Goal: Transaction & Acquisition: Download file/media

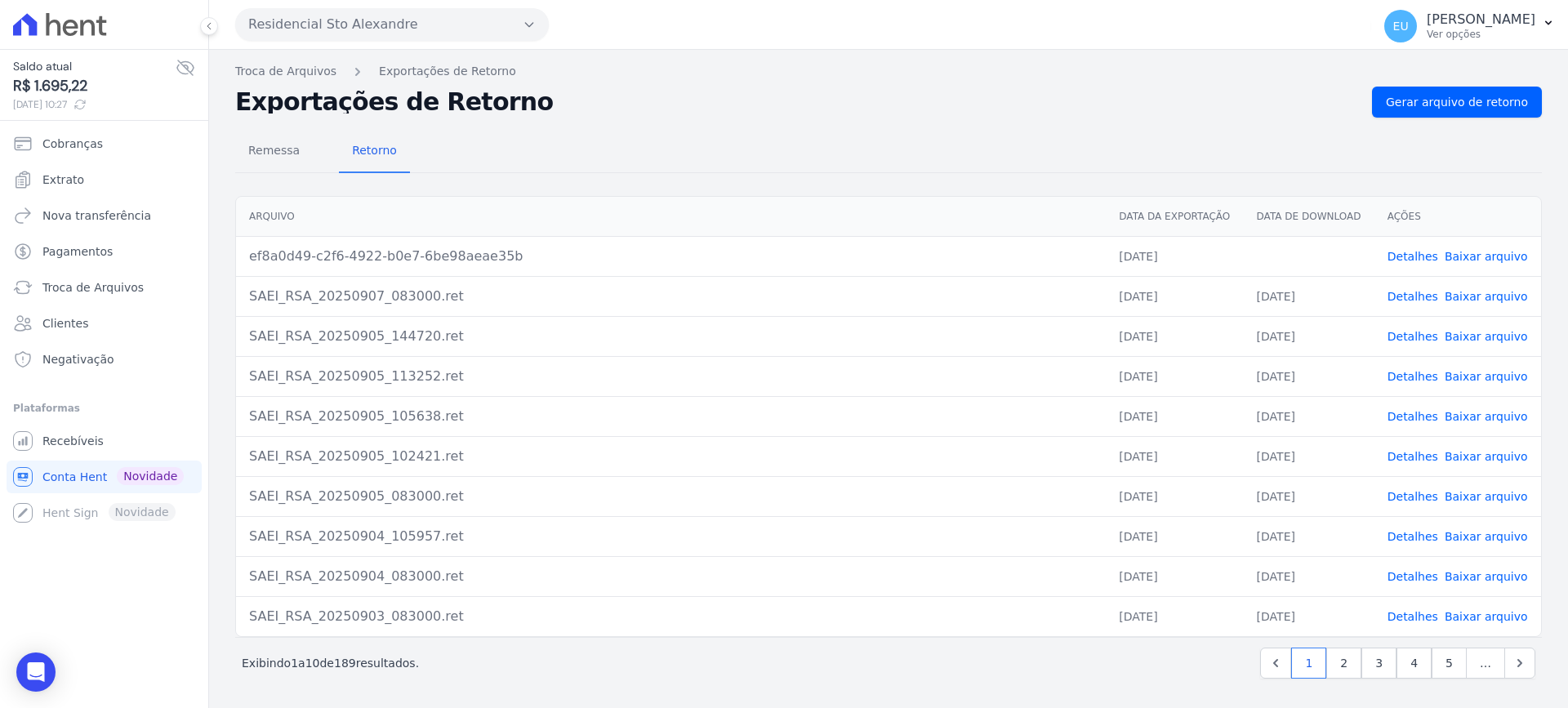
click at [1423, 257] on link "Detalhes" at bounding box center [1412, 256] width 50 height 13
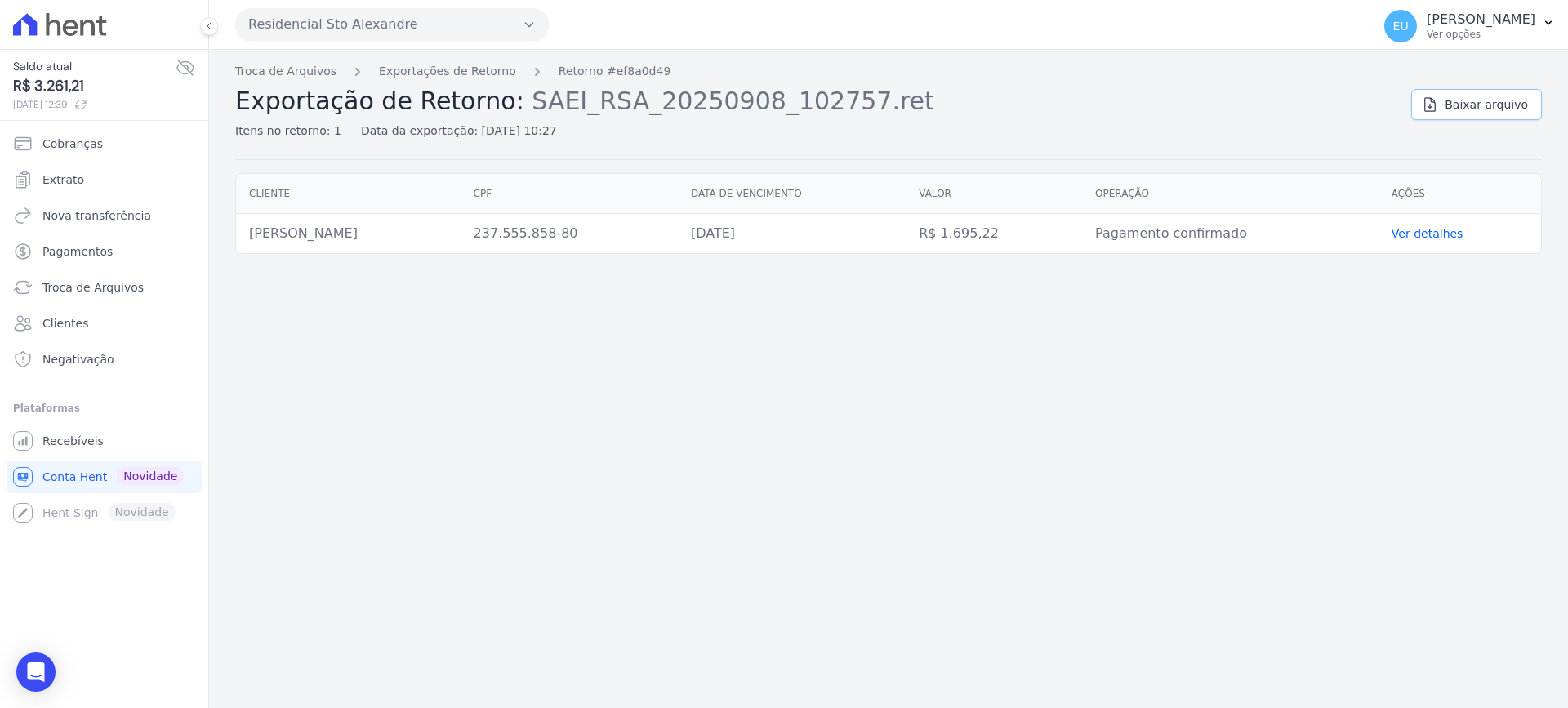
click at [1485, 99] on span "Baixar arquivo" at bounding box center [1486, 104] width 83 height 16
click at [411, 68] on link "Exportações de Retorno" at bounding box center [447, 72] width 137 height 17
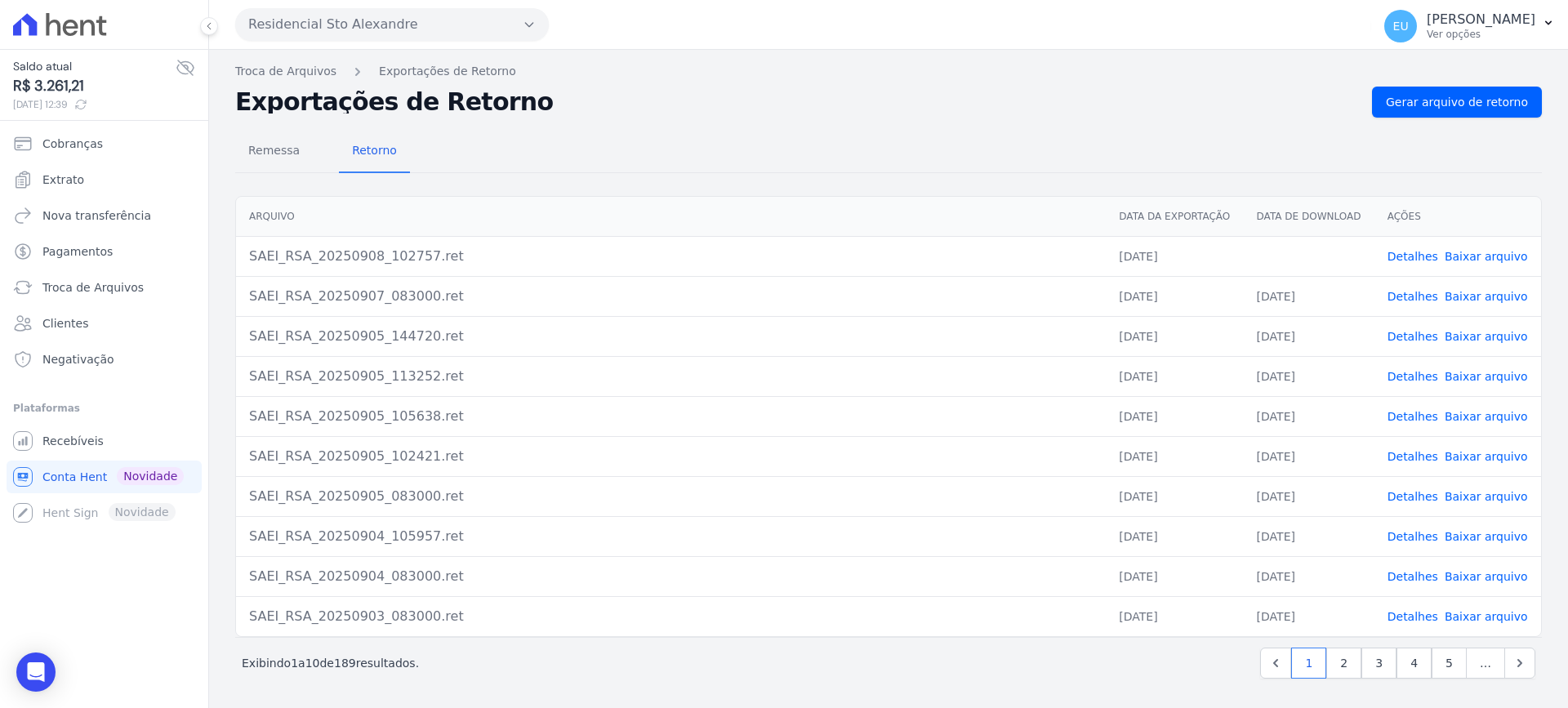
click at [1462, 256] on link "Baixar arquivo" at bounding box center [1486, 256] width 83 height 13
click at [1429, 102] on span "Gerar arquivo de retorno" at bounding box center [1457, 102] width 142 height 16
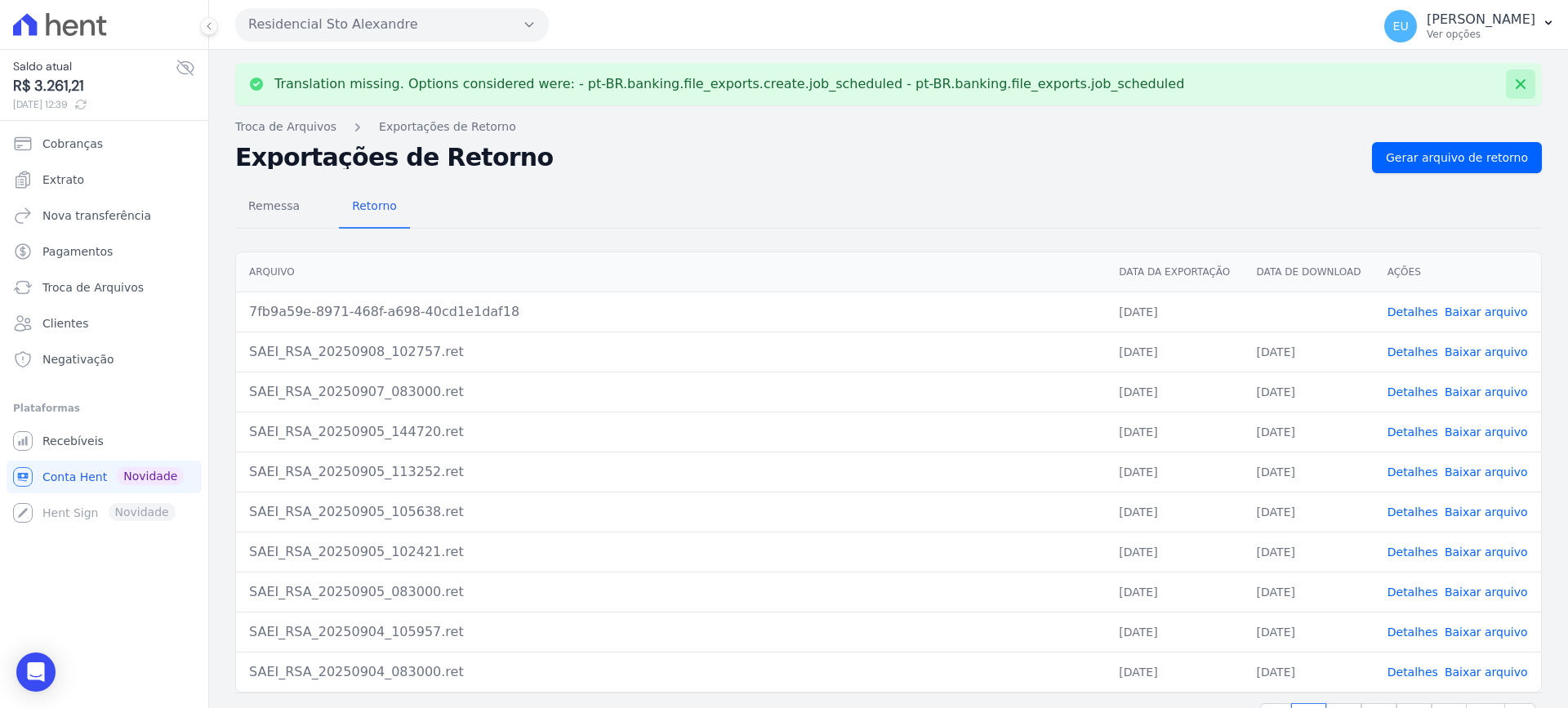
click at [1516, 86] on icon at bounding box center [1520, 84] width 9 height 9
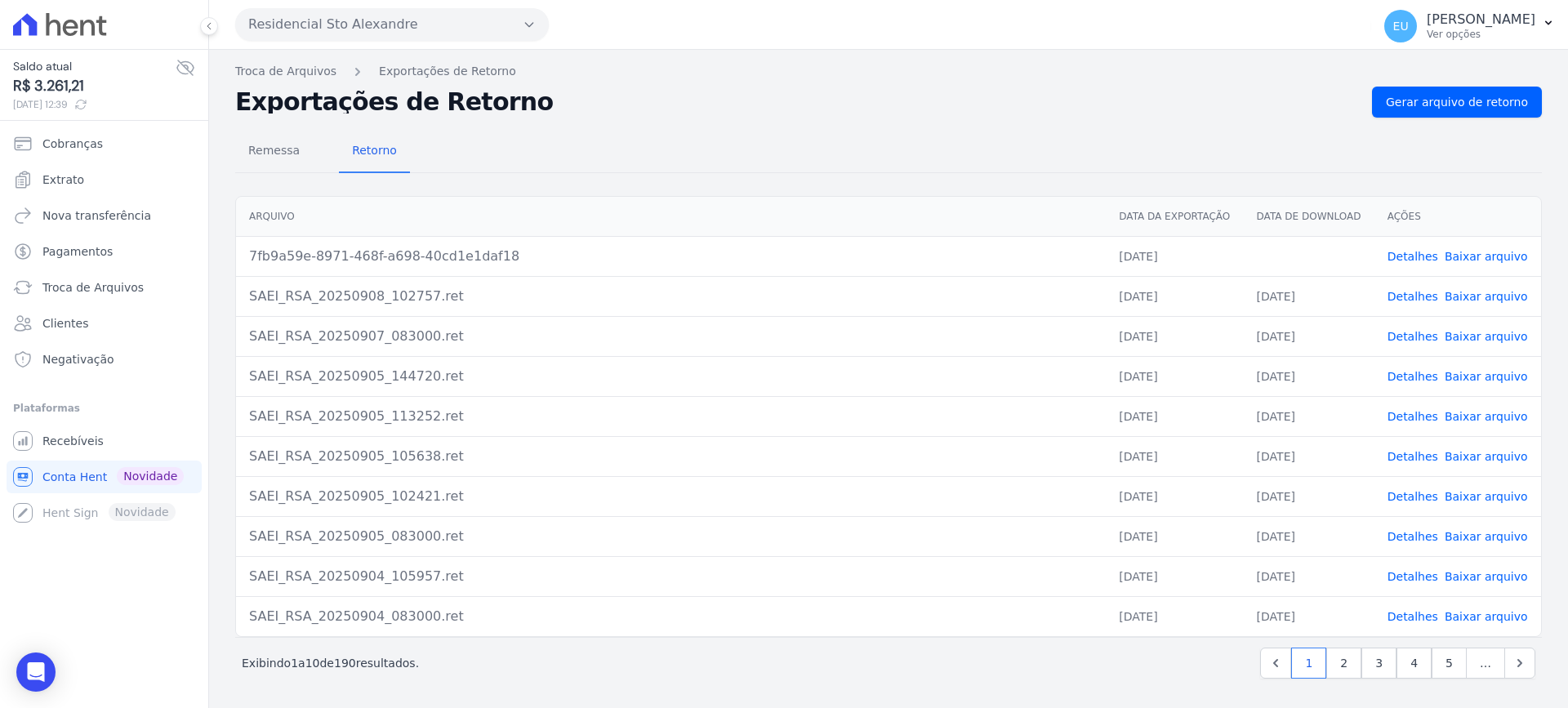
click at [1483, 253] on link "Baixar arquivo" at bounding box center [1486, 256] width 83 height 13
drag, startPoint x: 1476, startPoint y: 98, endPoint x: 1358, endPoint y: 117, distance: 119.5
click at [1476, 97] on span "Gerar arquivo de retorno" at bounding box center [1457, 102] width 142 height 16
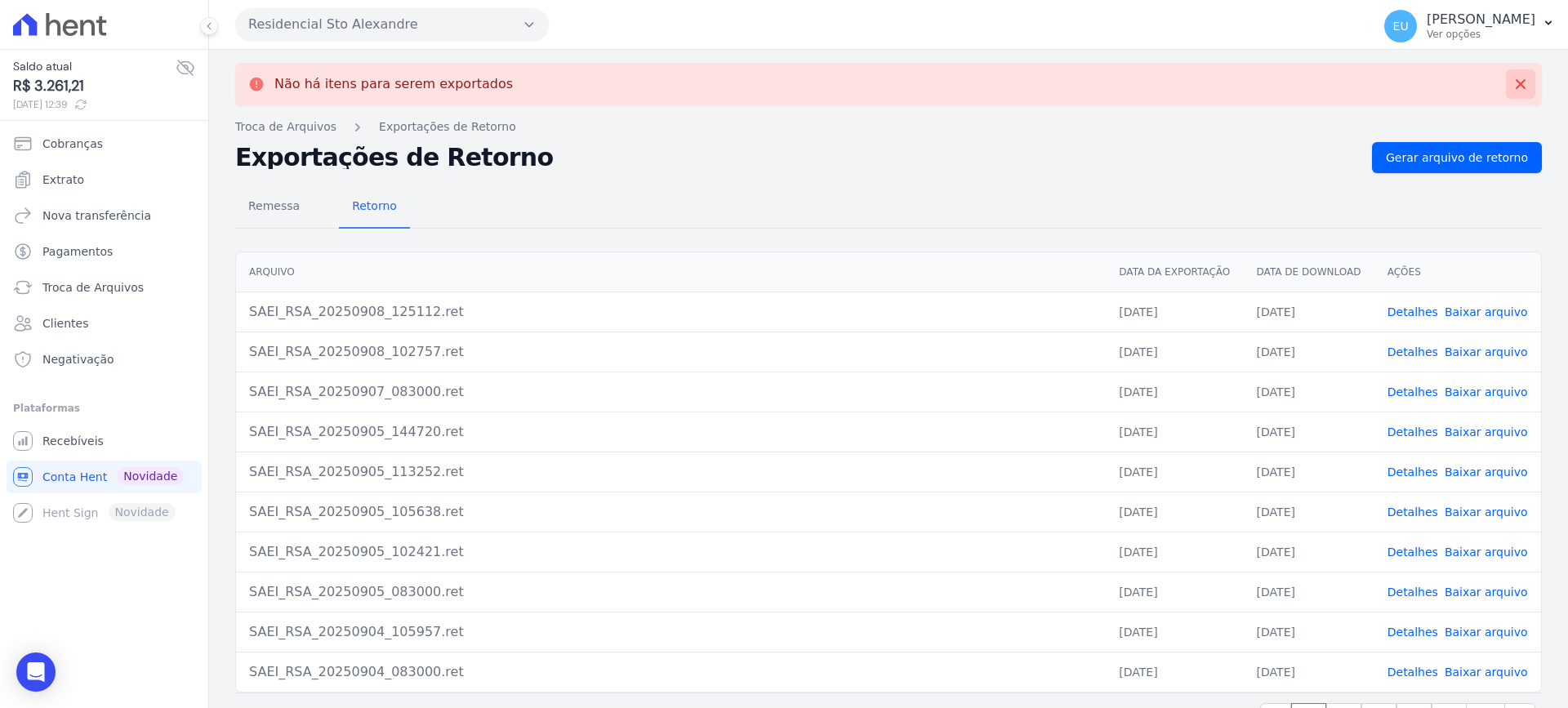
drag, startPoint x: 1506, startPoint y: 79, endPoint x: 1511, endPoint y: 95, distance: 16.8
click at [1512, 79] on icon at bounding box center [1520, 84] width 16 height 16
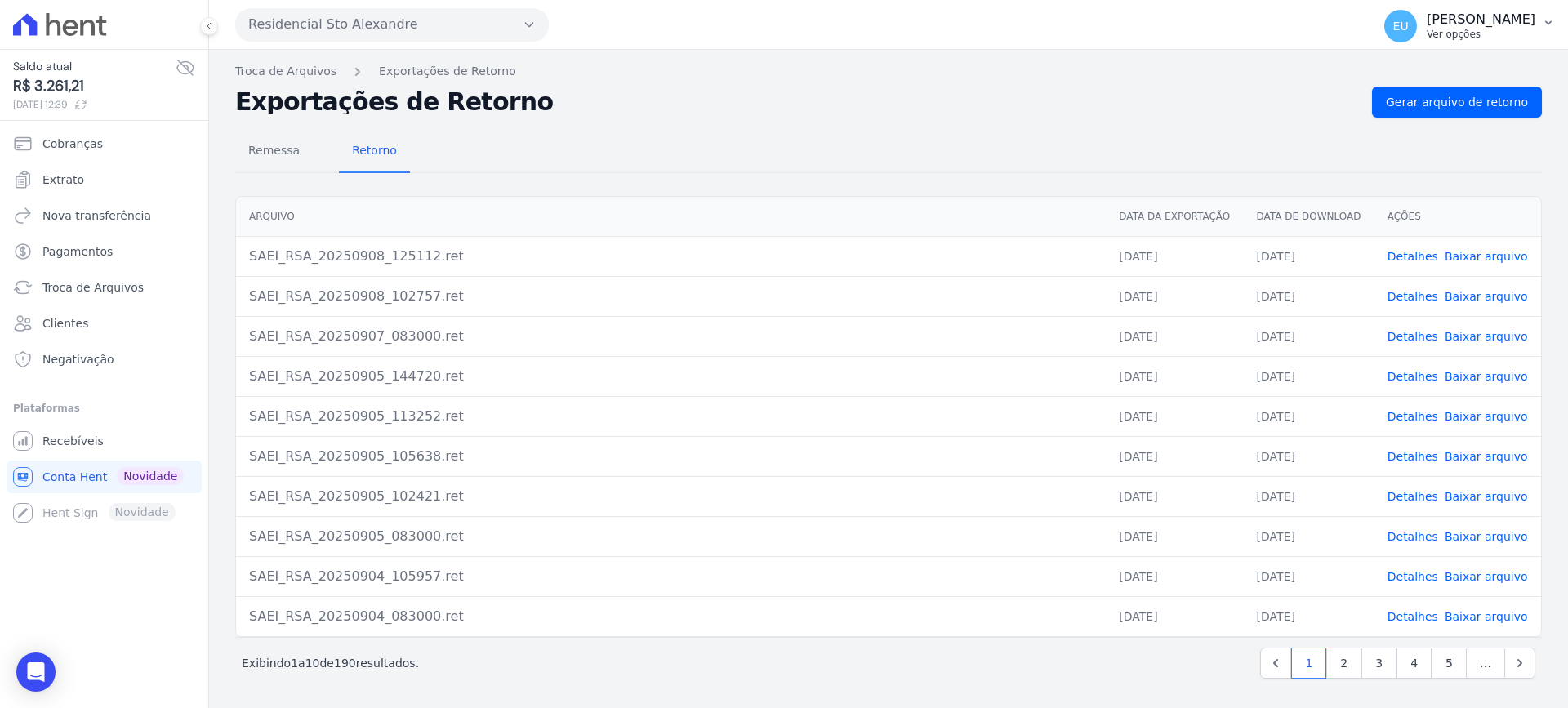
click at [1520, 24] on p "[PERSON_NAME]" at bounding box center [1481, 19] width 109 height 16
click at [1442, 70] on link "Logout" at bounding box center [1464, 70] width 209 height 29
